Goal: Transaction & Acquisition: Purchase product/service

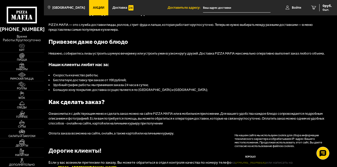
scroll to position [400, 0]
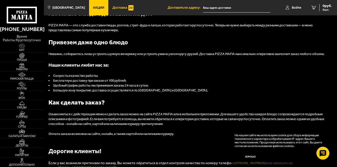
click at [113, 7] on span "Доставка" at bounding box center [119, 7] width 15 height 3
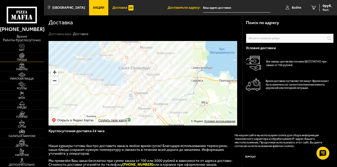
click at [19, 58] on img at bounding box center [22, 55] width 14 height 5
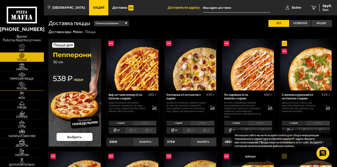
click at [26, 87] on span "Роллы" at bounding box center [22, 88] width 44 height 3
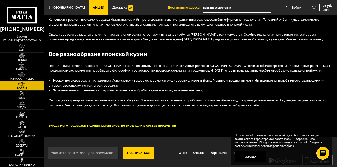
scroll to position [524, 0]
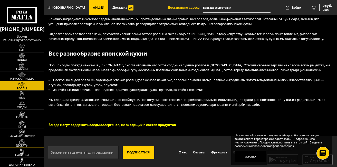
click at [23, 147] on span "Десерты" at bounding box center [22, 145] width 44 height 3
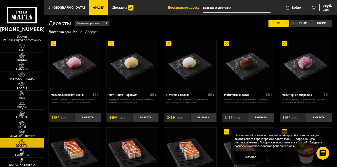
click at [23, 147] on span "Десерты" at bounding box center [22, 145] width 44 height 3
click at [24, 61] on span "Пицца" at bounding box center [22, 59] width 44 height 3
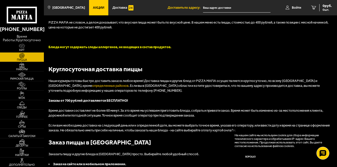
scroll to position [954, 0]
